Goal: Transaction & Acquisition: Download file/media

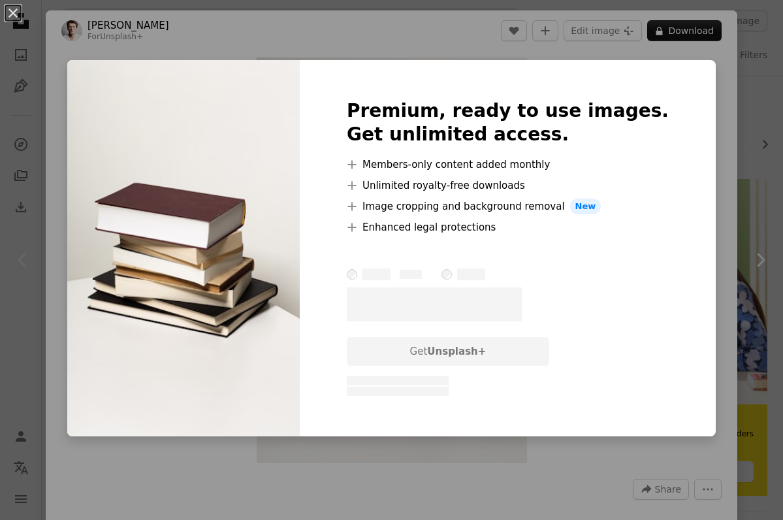
scroll to position [139, 0]
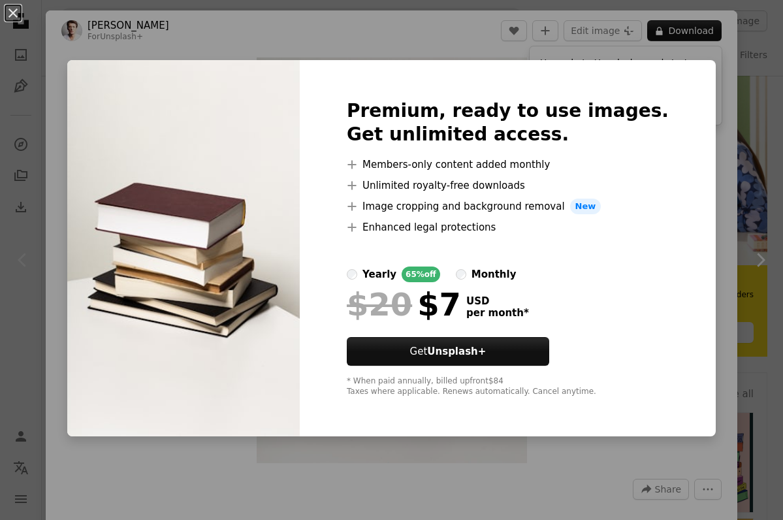
click at [709, 105] on div "An X shape Premium, ready to use images. Get unlimited access. A plus sign Memb…" at bounding box center [391, 260] width 783 height 520
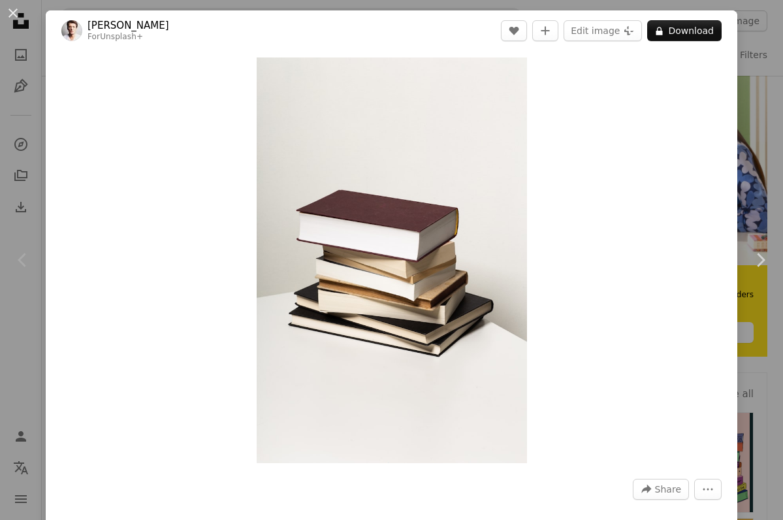
click at [775, 110] on div "An X shape Chevron left Chevron right [PERSON_NAME] For Unsplash+ A heart A plu…" at bounding box center [391, 260] width 783 height 520
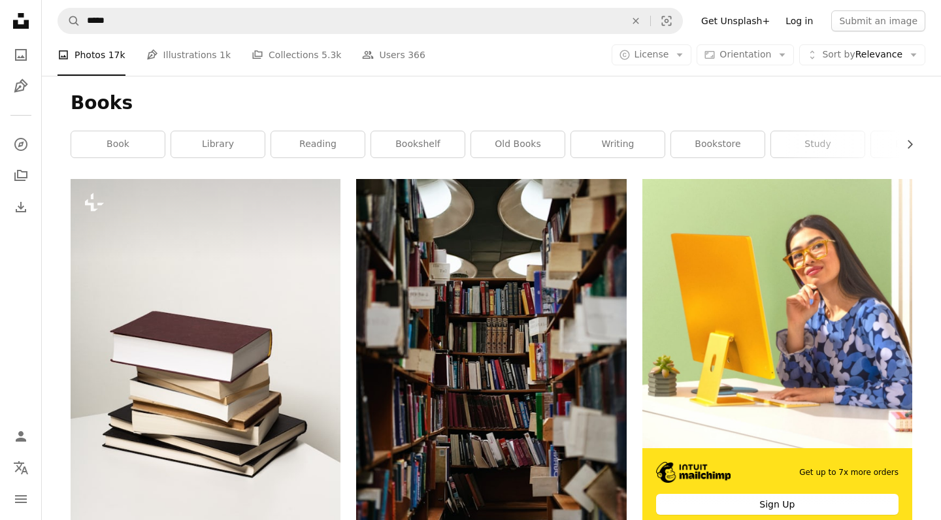
click at [782, 16] on link "Log in" at bounding box center [798, 20] width 43 height 21
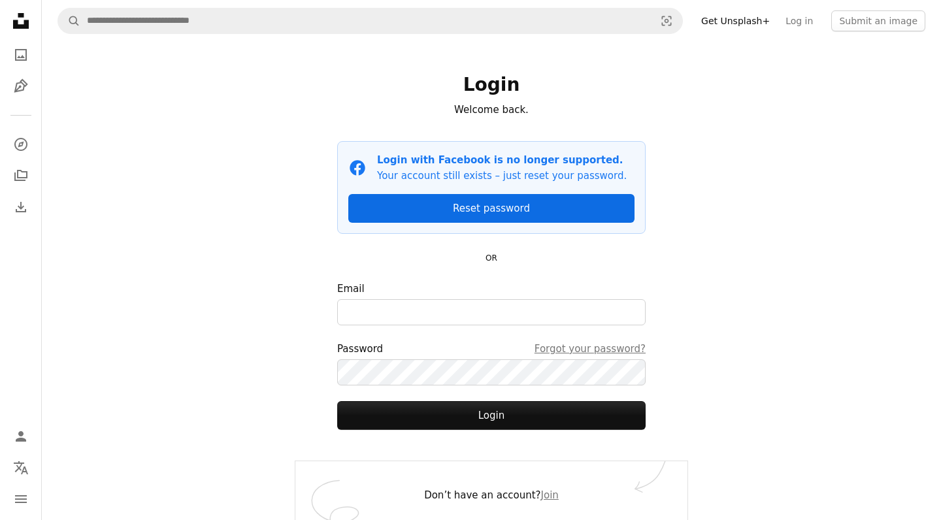
click at [498, 207] on link "Reset password" at bounding box center [491, 208] width 286 height 29
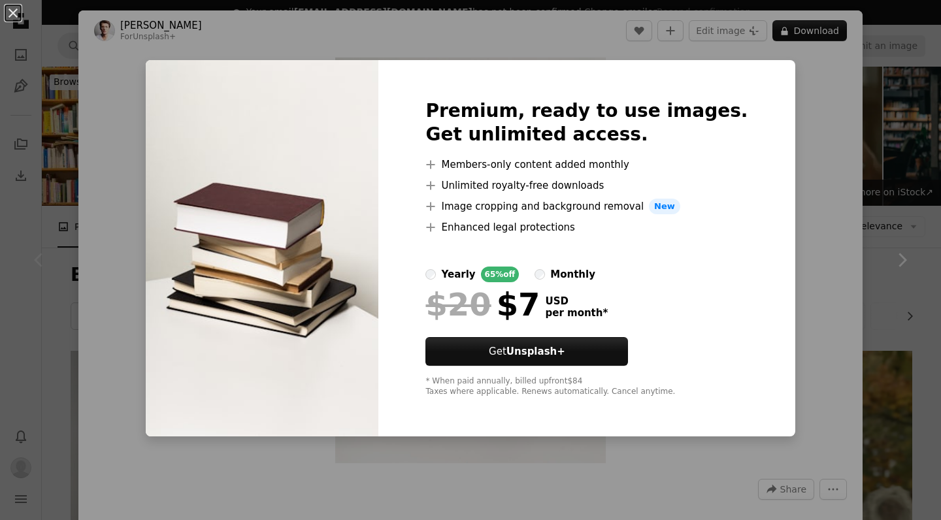
scroll to position [154, 0]
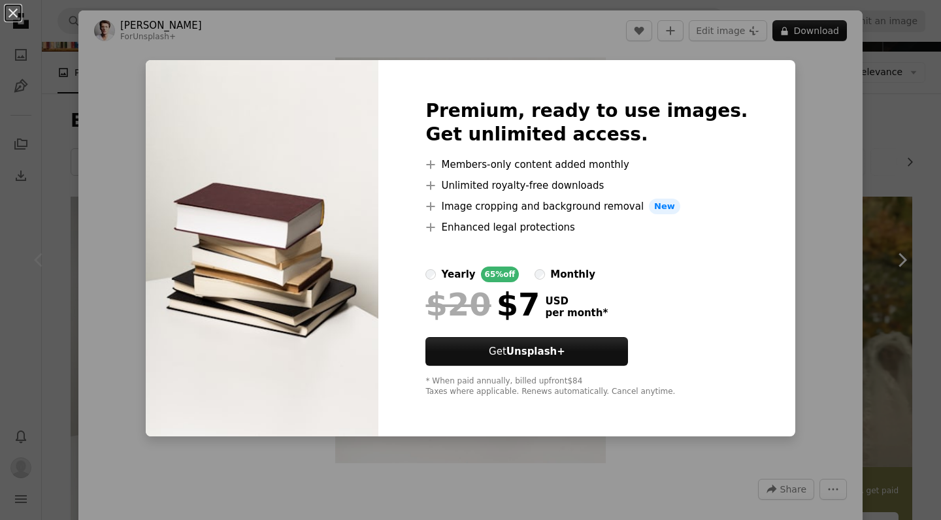
click at [782, 100] on div "An X shape Premium, ready to use images. Get unlimited access. A plus sign Memb…" at bounding box center [470, 260] width 941 height 520
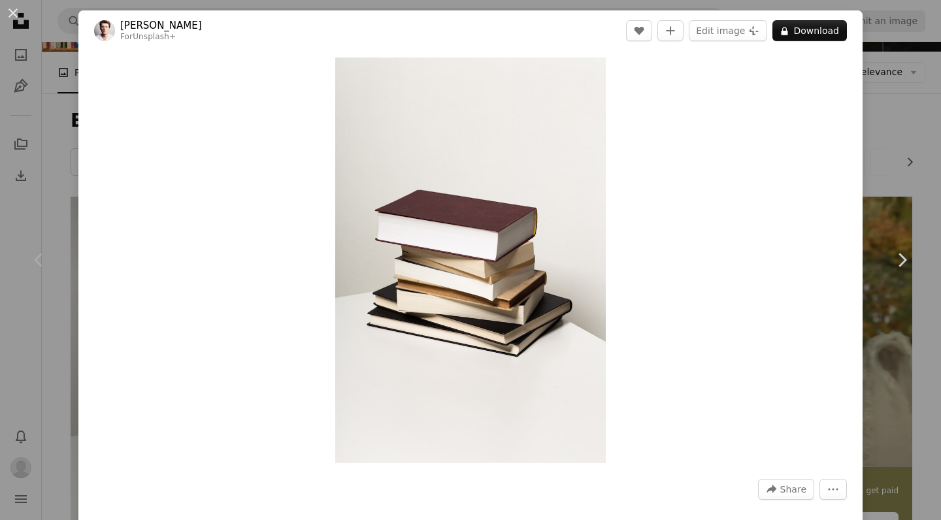
click at [897, 84] on div "An X shape Chevron left Chevron right [PERSON_NAME] For Unsplash+ A heart A plu…" at bounding box center [470, 260] width 941 height 520
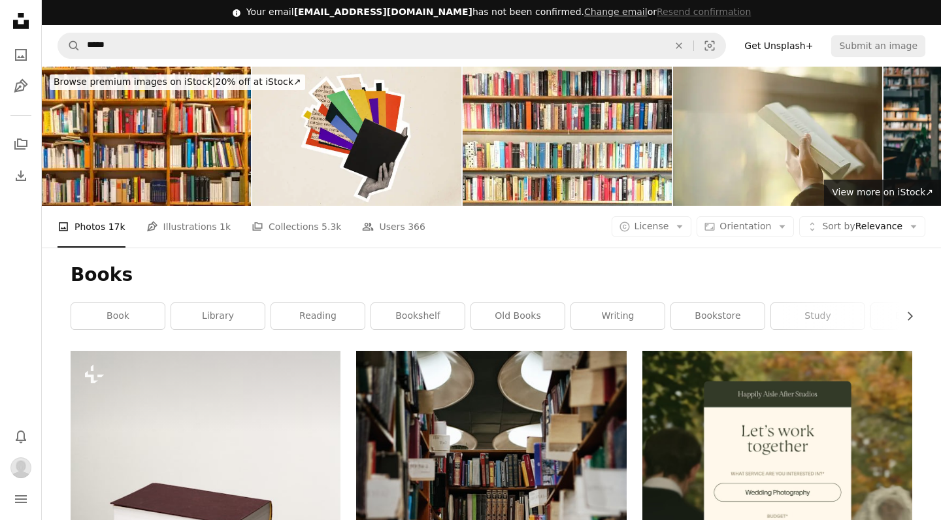
click at [666, 238] on div "A photo Photos 17k Pen Tool Illustrations 1k A stack of folders Collections 5.3…" at bounding box center [490, 227] width 867 height 42
click at [666, 220] on span "License" at bounding box center [651, 226] width 35 height 13
click at [653, 321] on link "Free" at bounding box center [677, 330] width 107 height 24
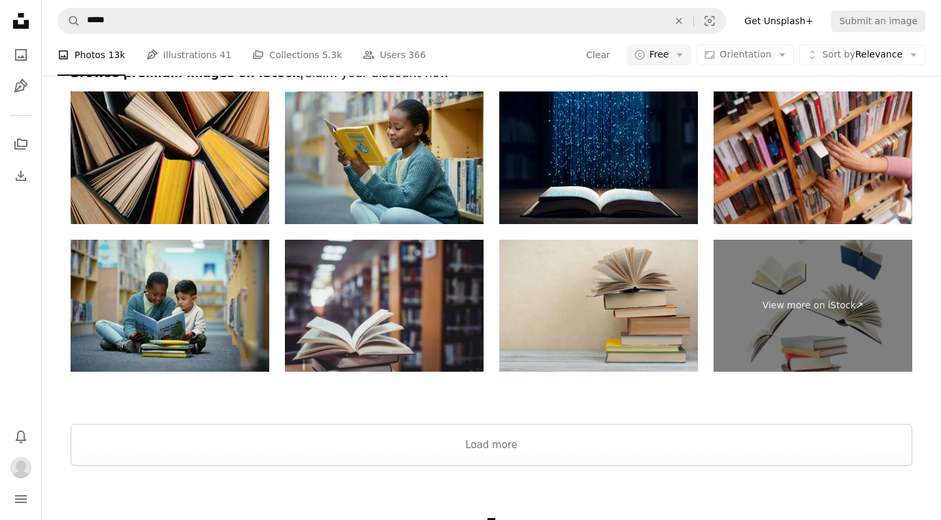
scroll to position [2827, 0]
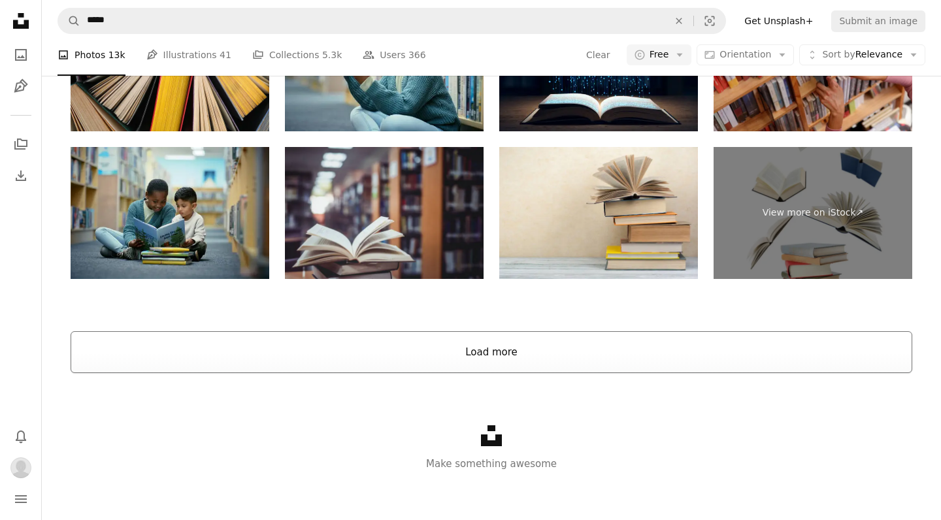
click at [600, 365] on button "Load more" at bounding box center [491, 352] width 841 height 42
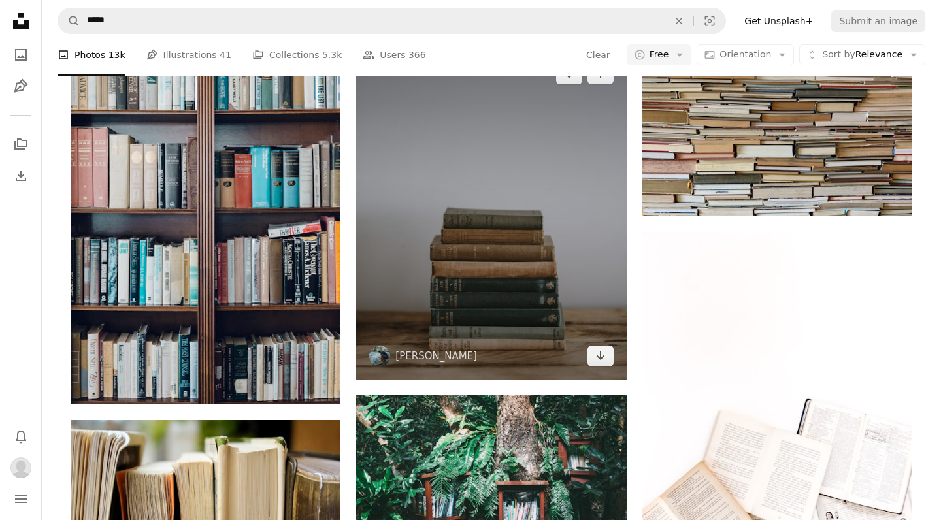
scroll to position [6608, 0]
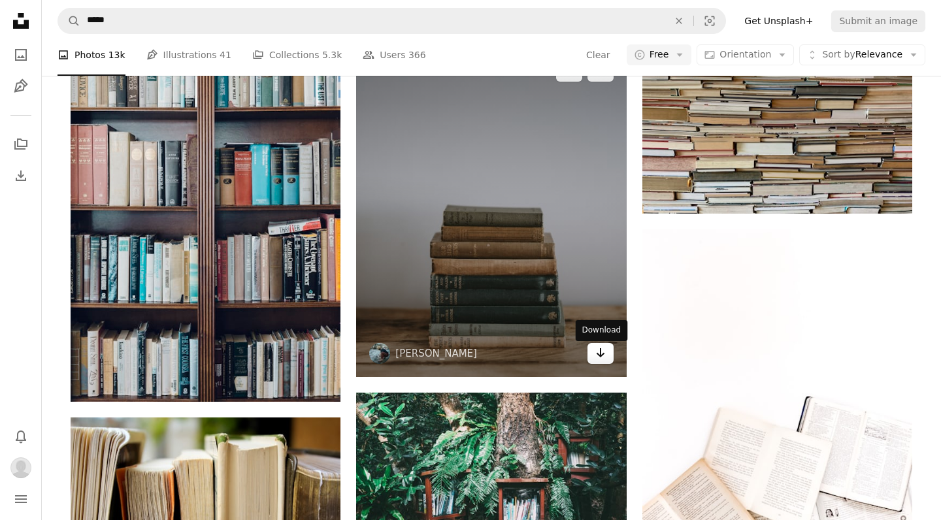
click at [600, 361] on icon "Arrow pointing down" at bounding box center [600, 353] width 10 height 16
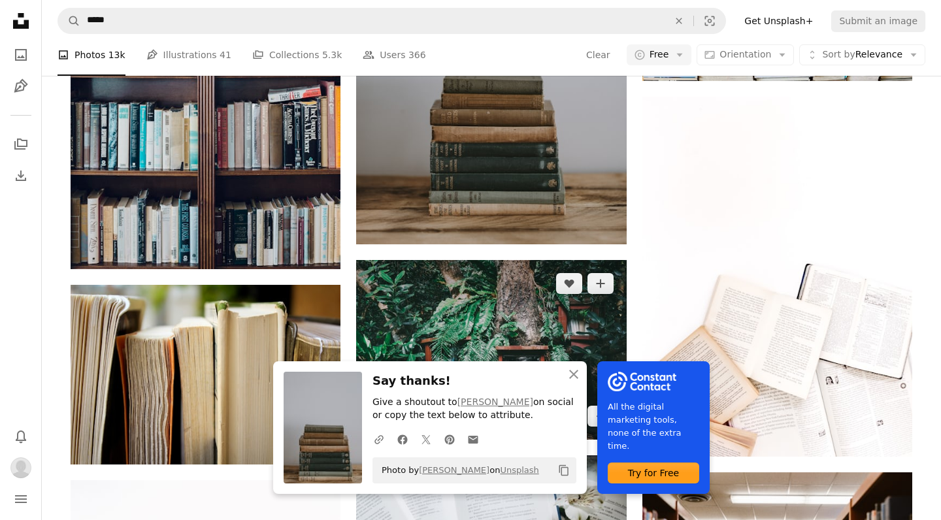
scroll to position [6799, 0]
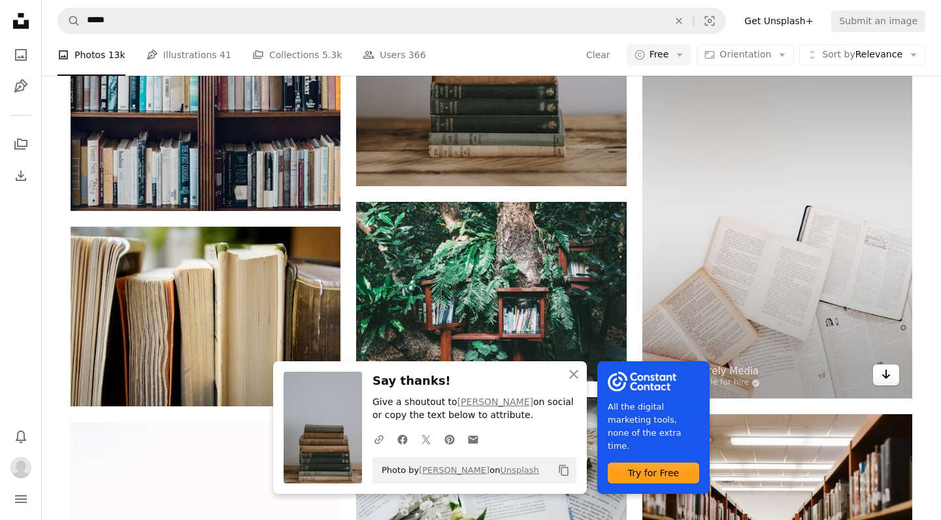
click at [891, 376] on link "Arrow pointing down" at bounding box center [886, 374] width 26 height 21
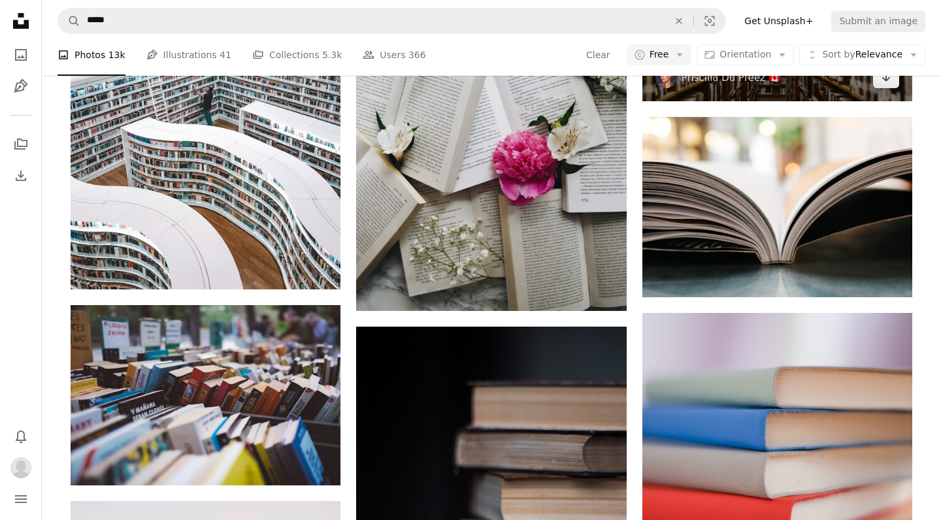
scroll to position [7135, 0]
